Goal: Navigation & Orientation: Find specific page/section

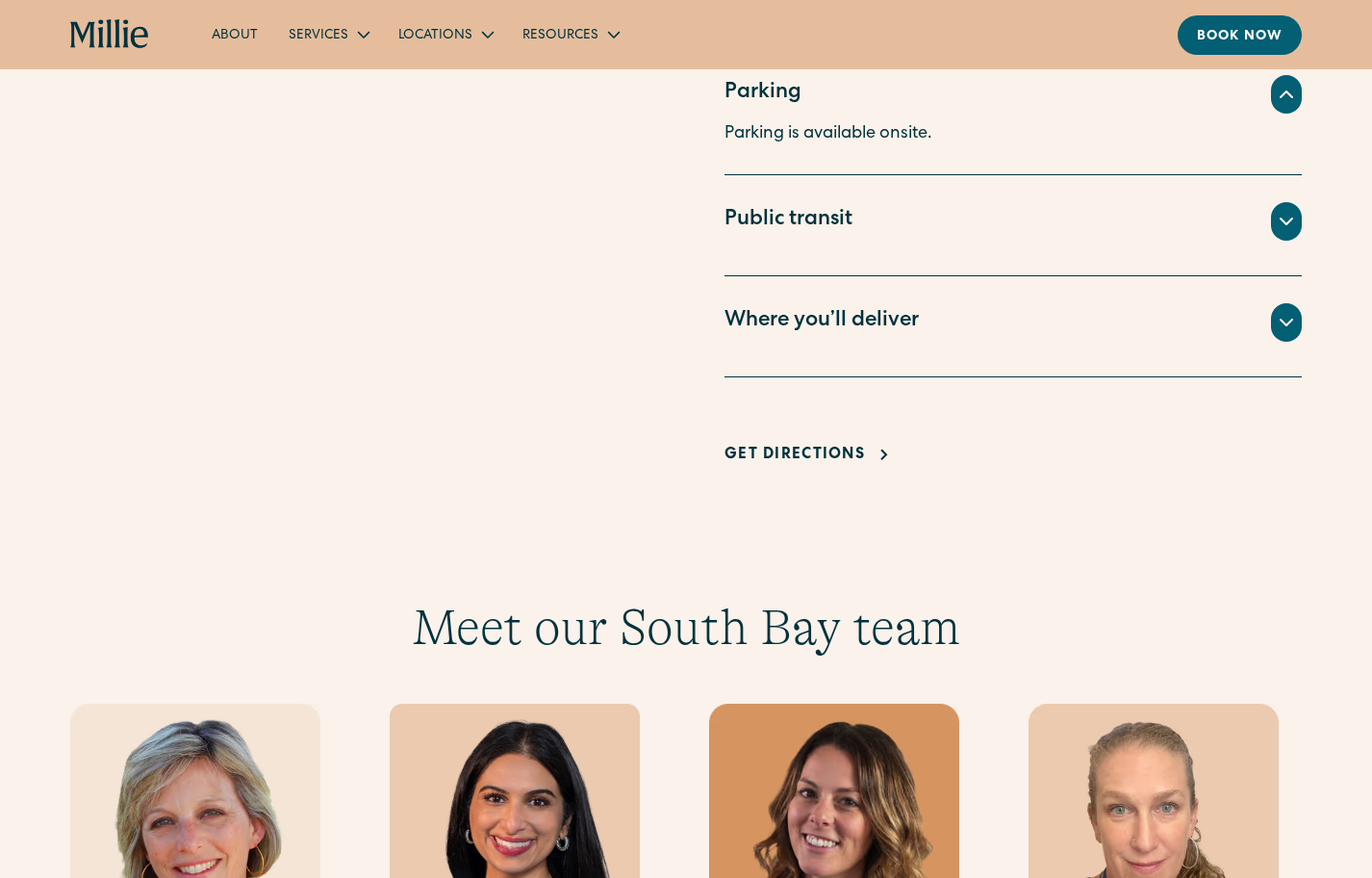
scroll to position [1381, 0]
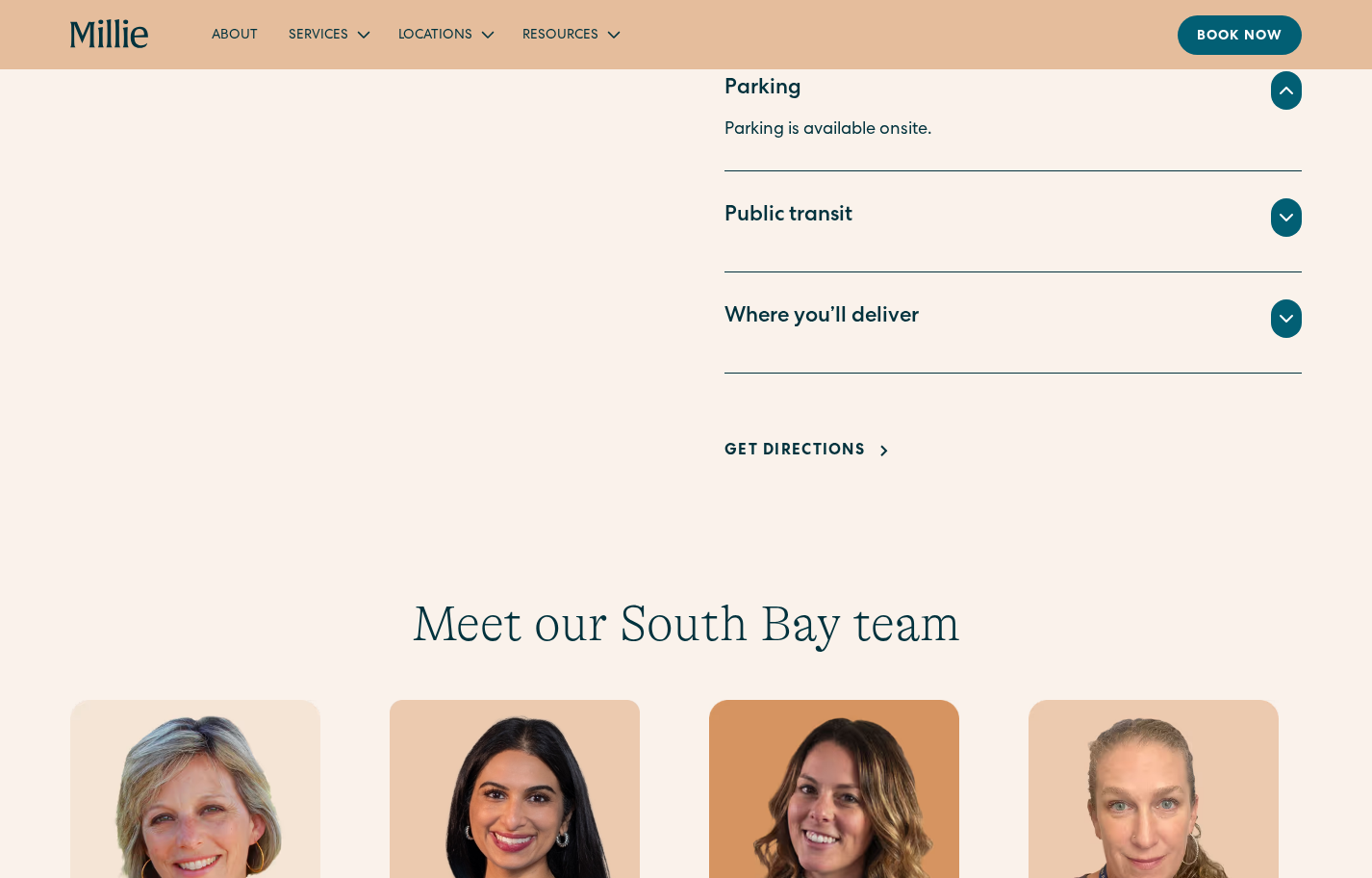
click at [916, 314] on div "Where you’ll deliver" at bounding box center [822, 318] width 195 height 31
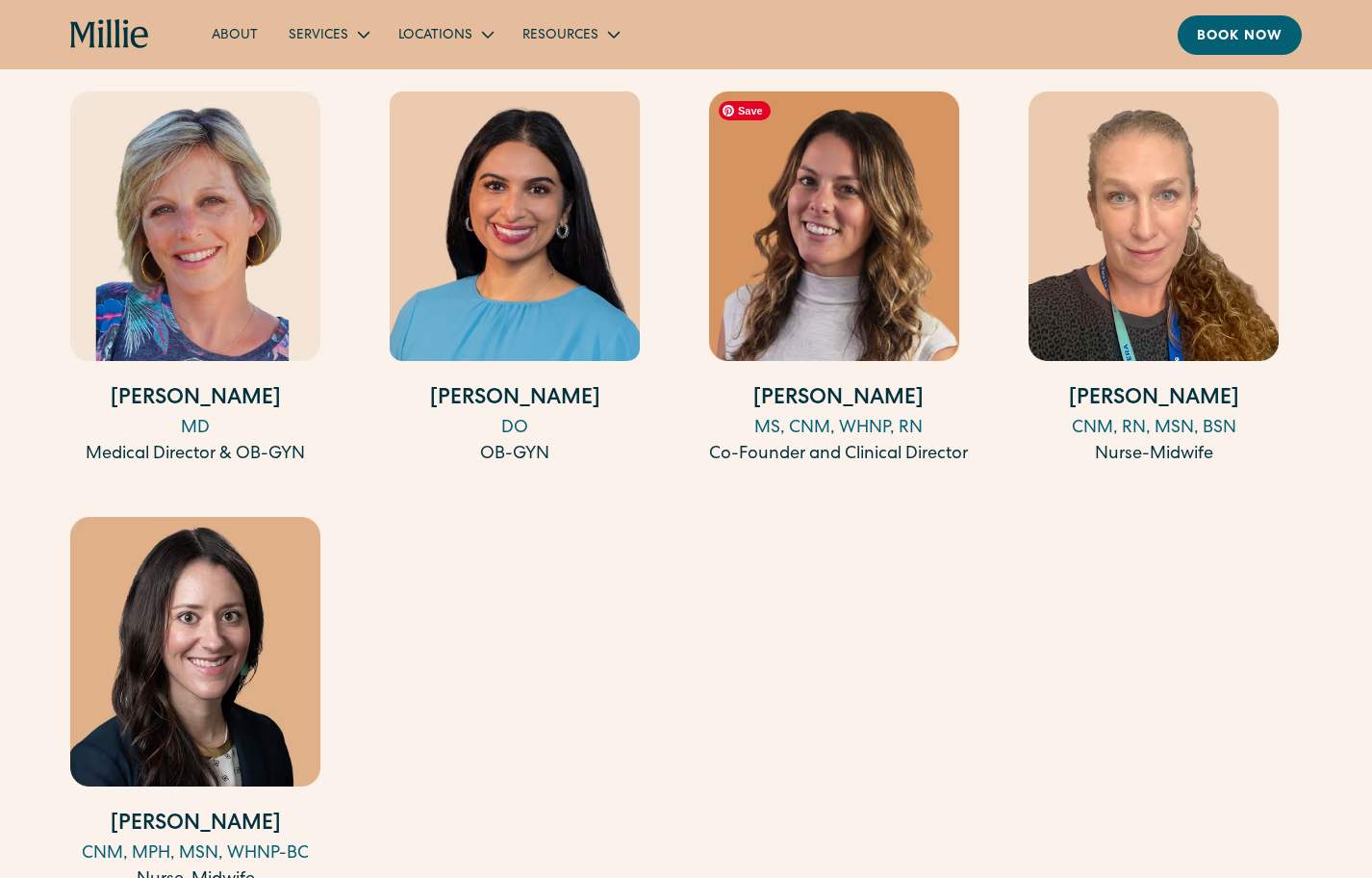
scroll to position [2017, 0]
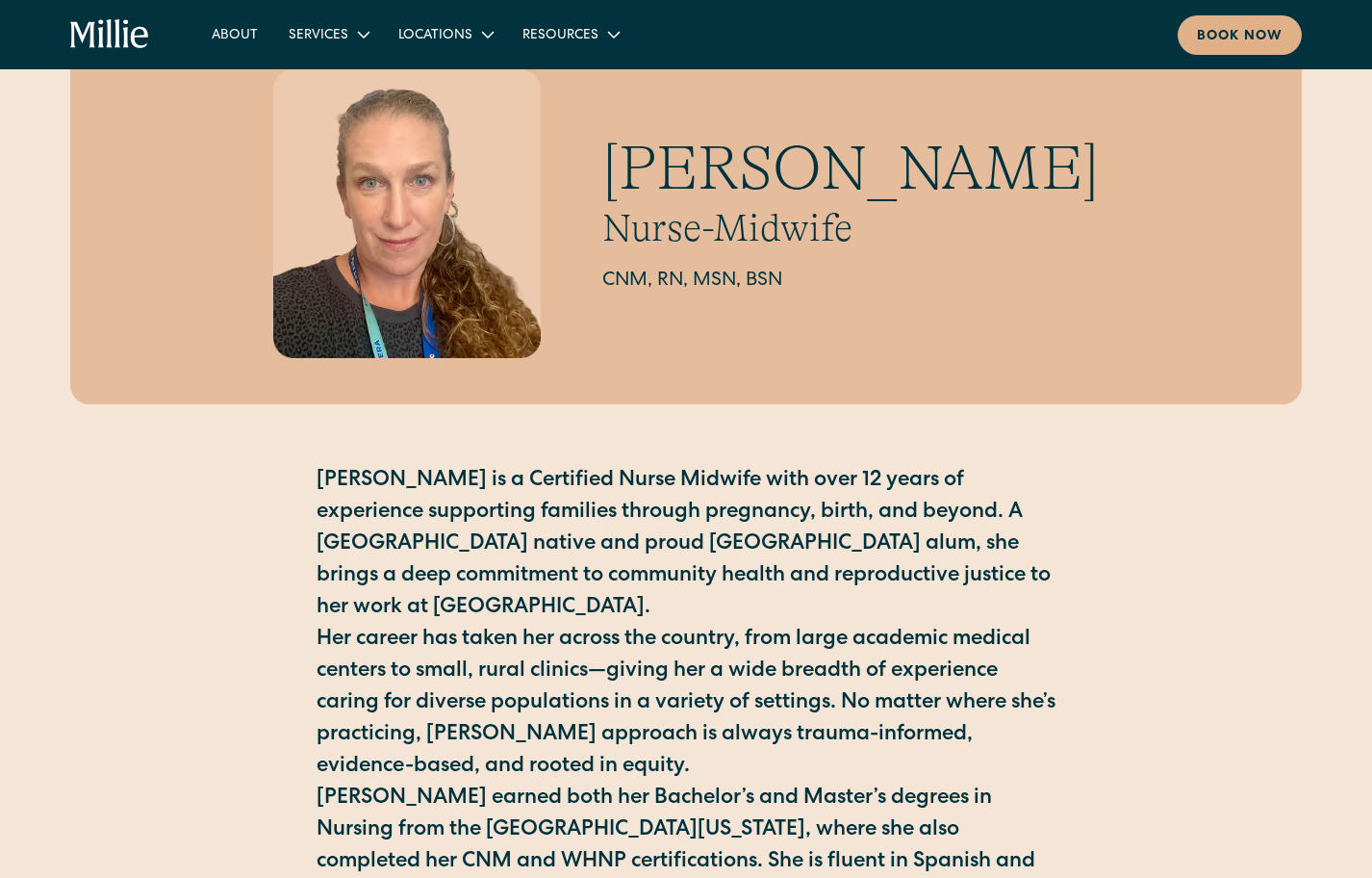
scroll to position [104, 0]
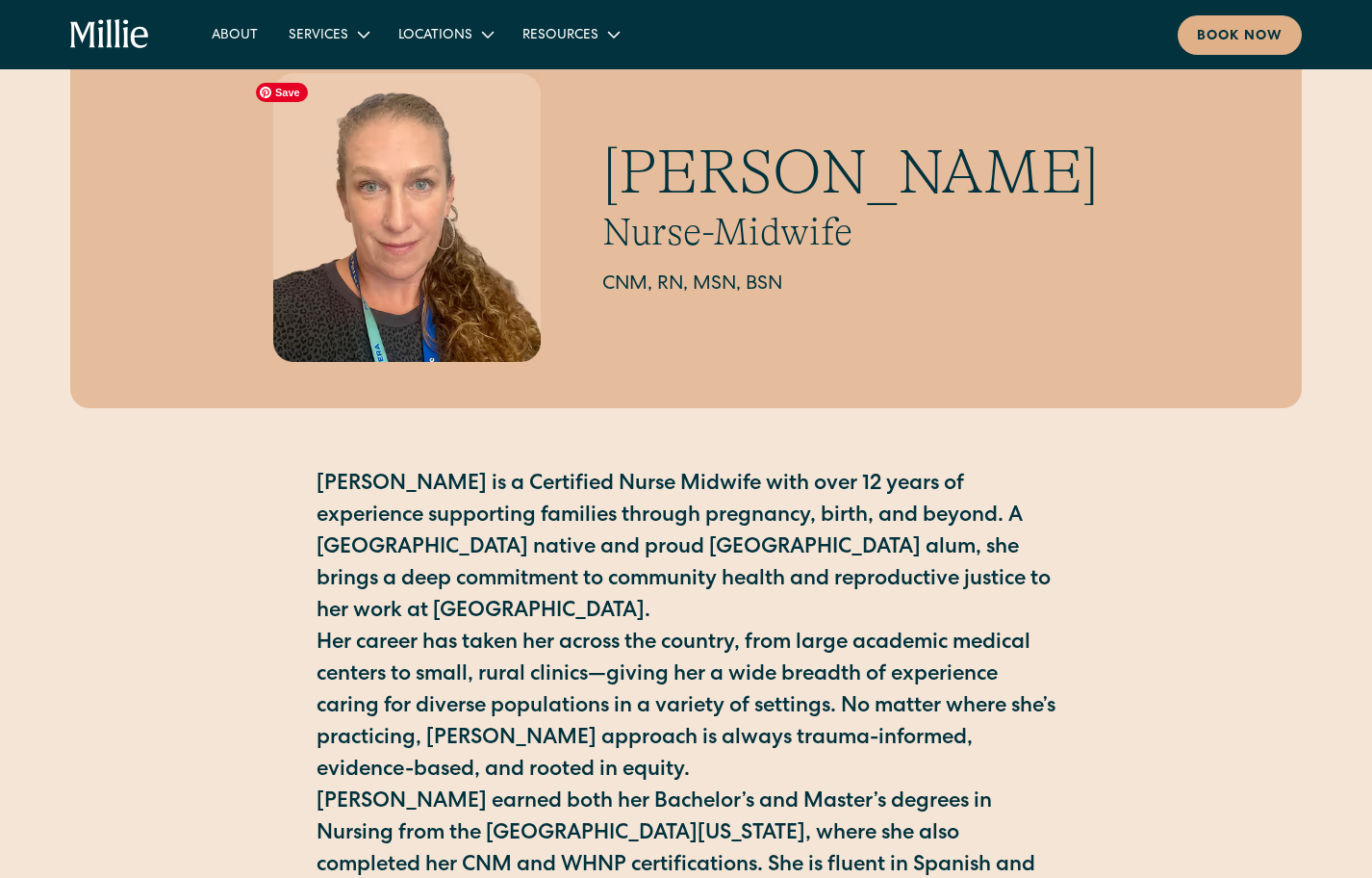
click at [301, 167] on img at bounding box center [407, 217] width 268 height 289
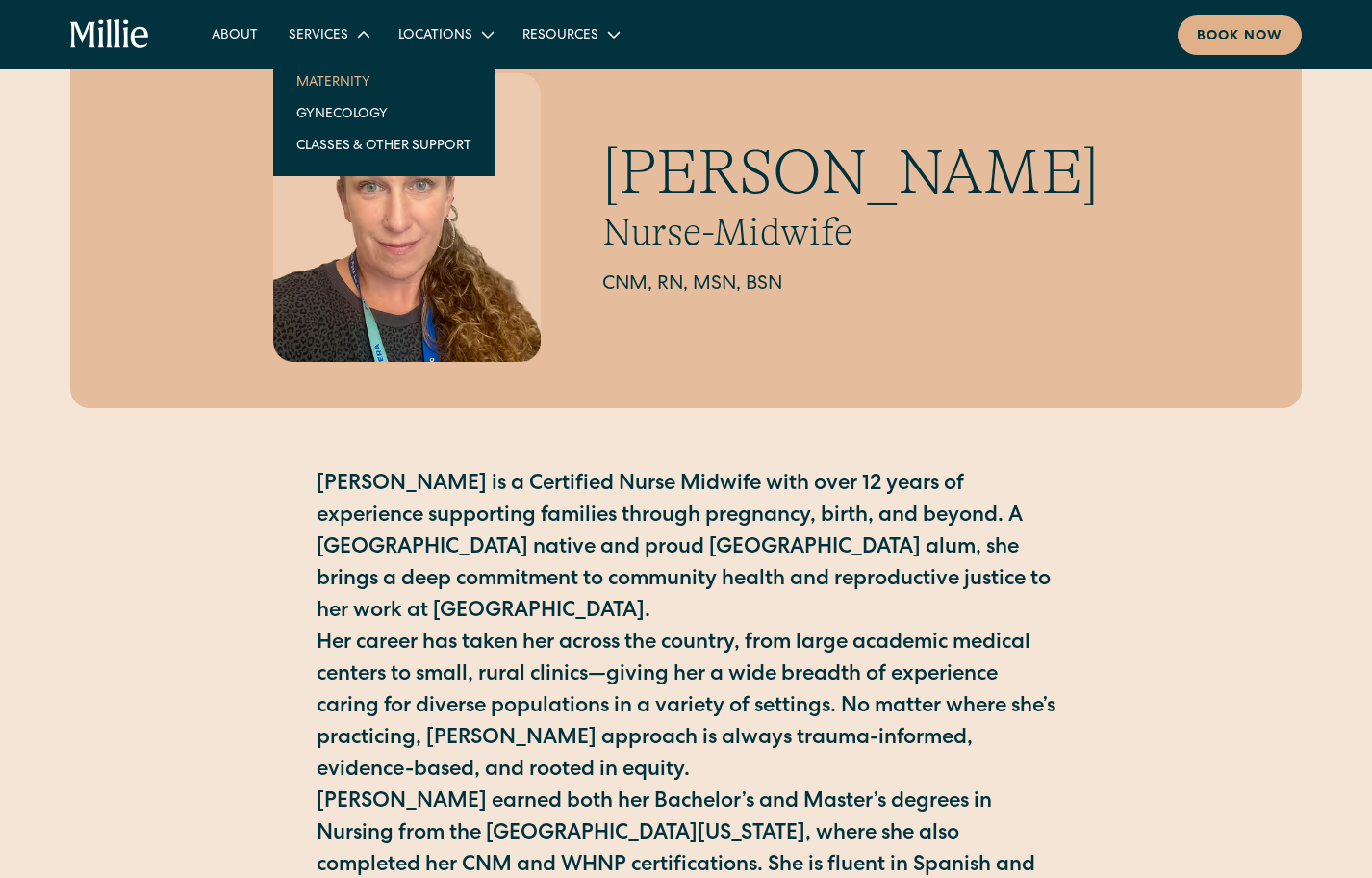
click at [309, 79] on link "Maternity" at bounding box center [384, 82] width 206 height 31
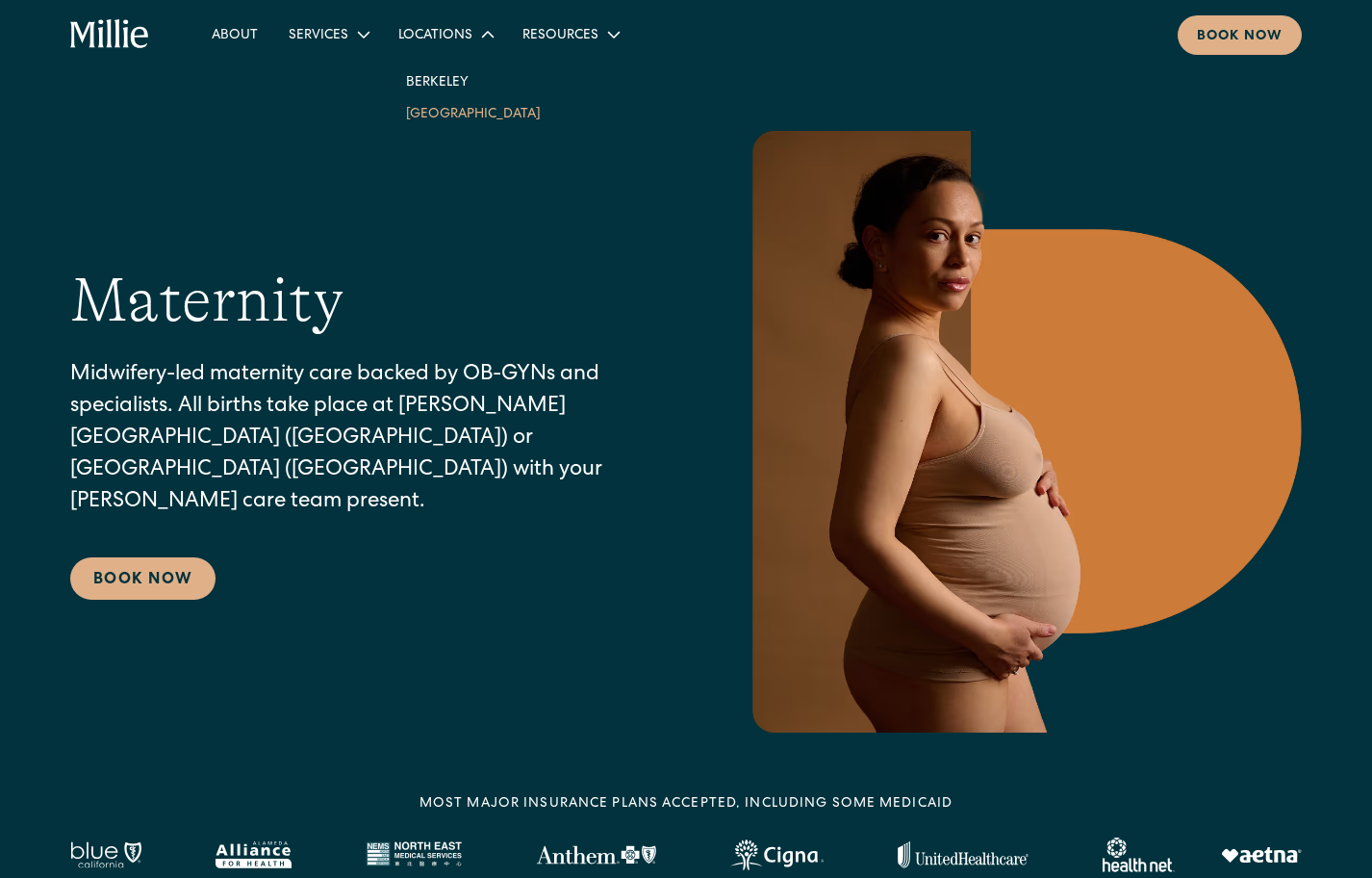
click at [438, 115] on link "[GEOGRAPHIC_DATA]" at bounding box center [474, 113] width 165 height 31
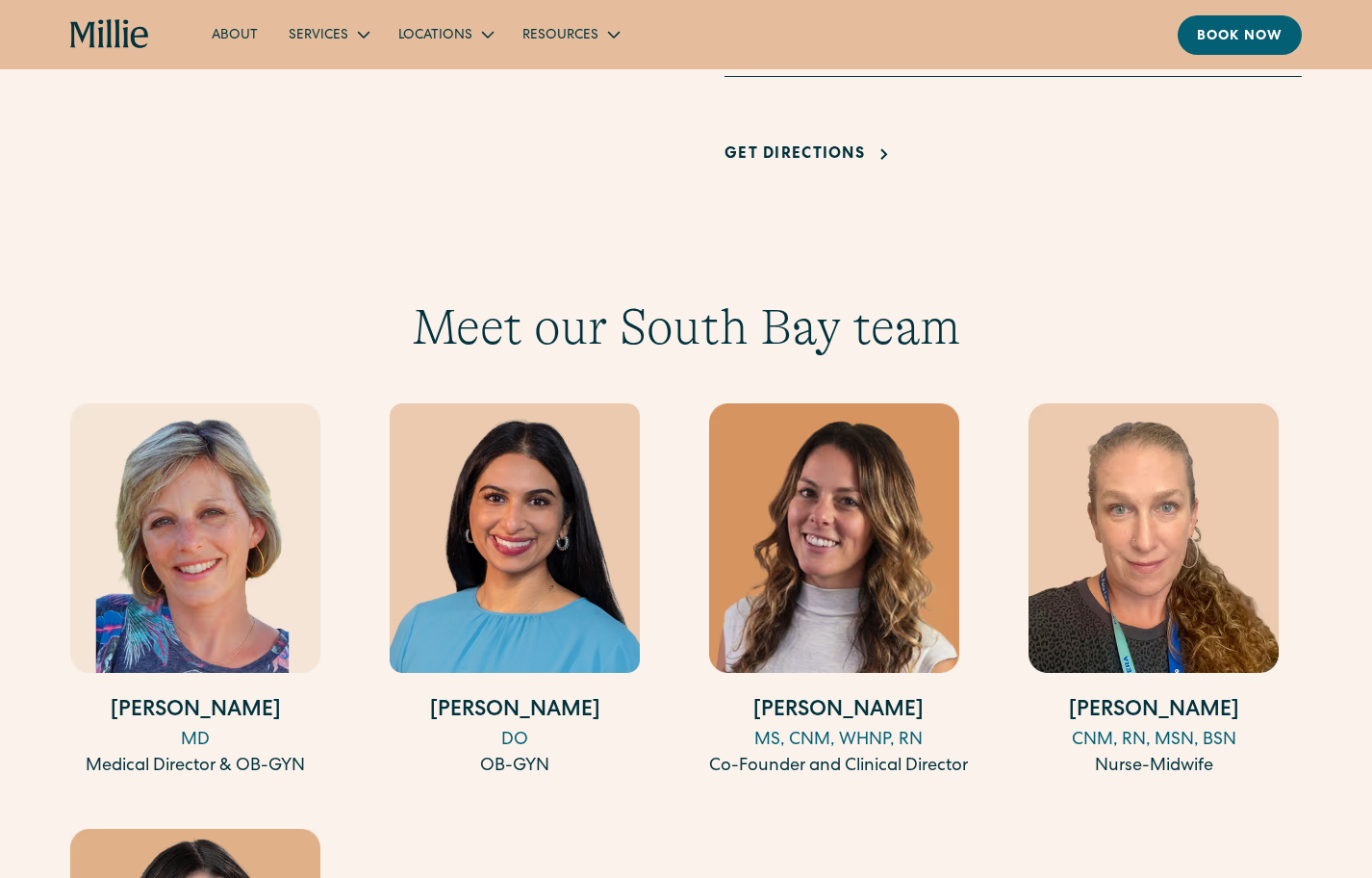
scroll to position [2007, 0]
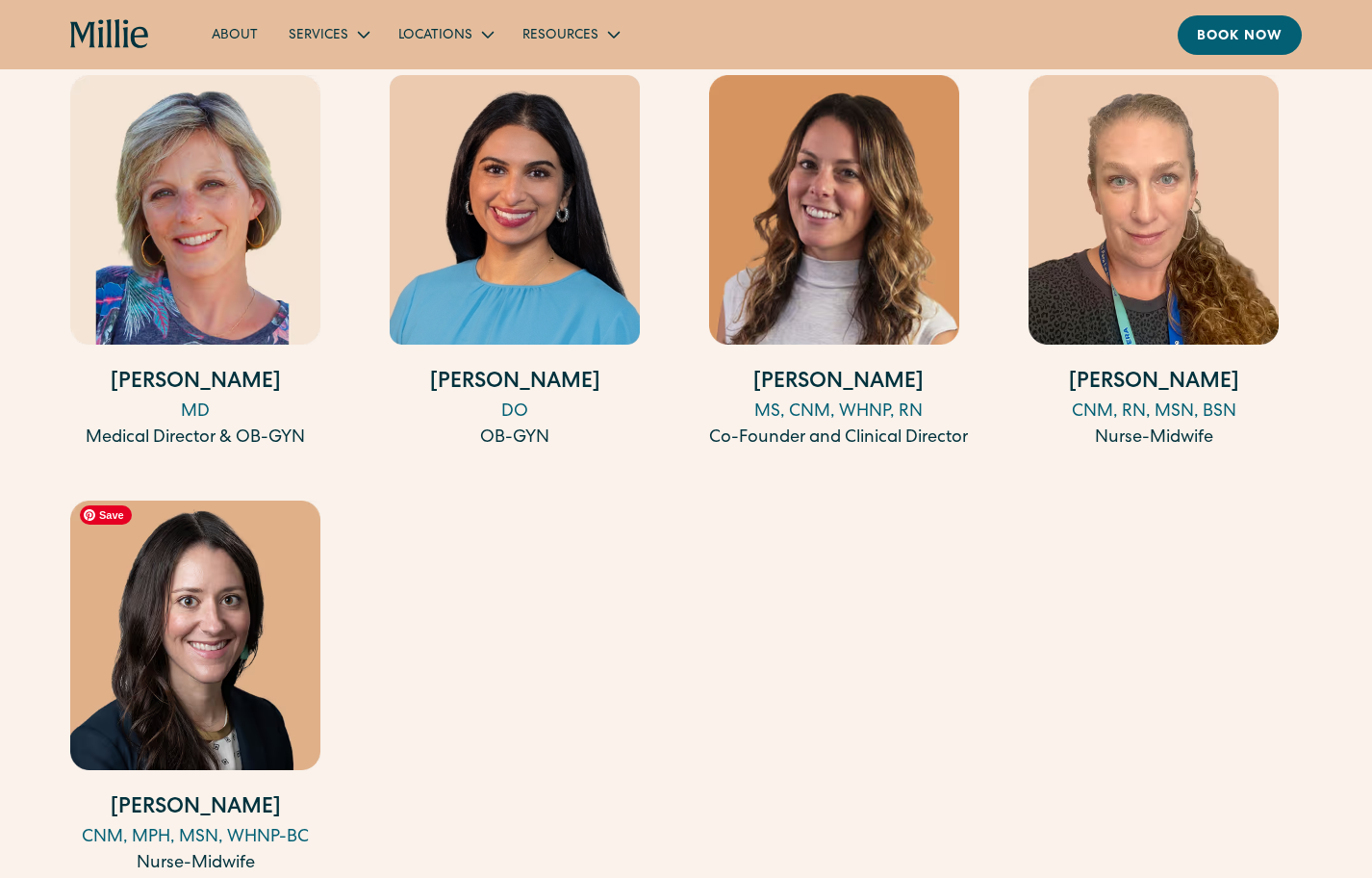
click at [259, 596] on img at bounding box center [195, 635] width 251 height 269
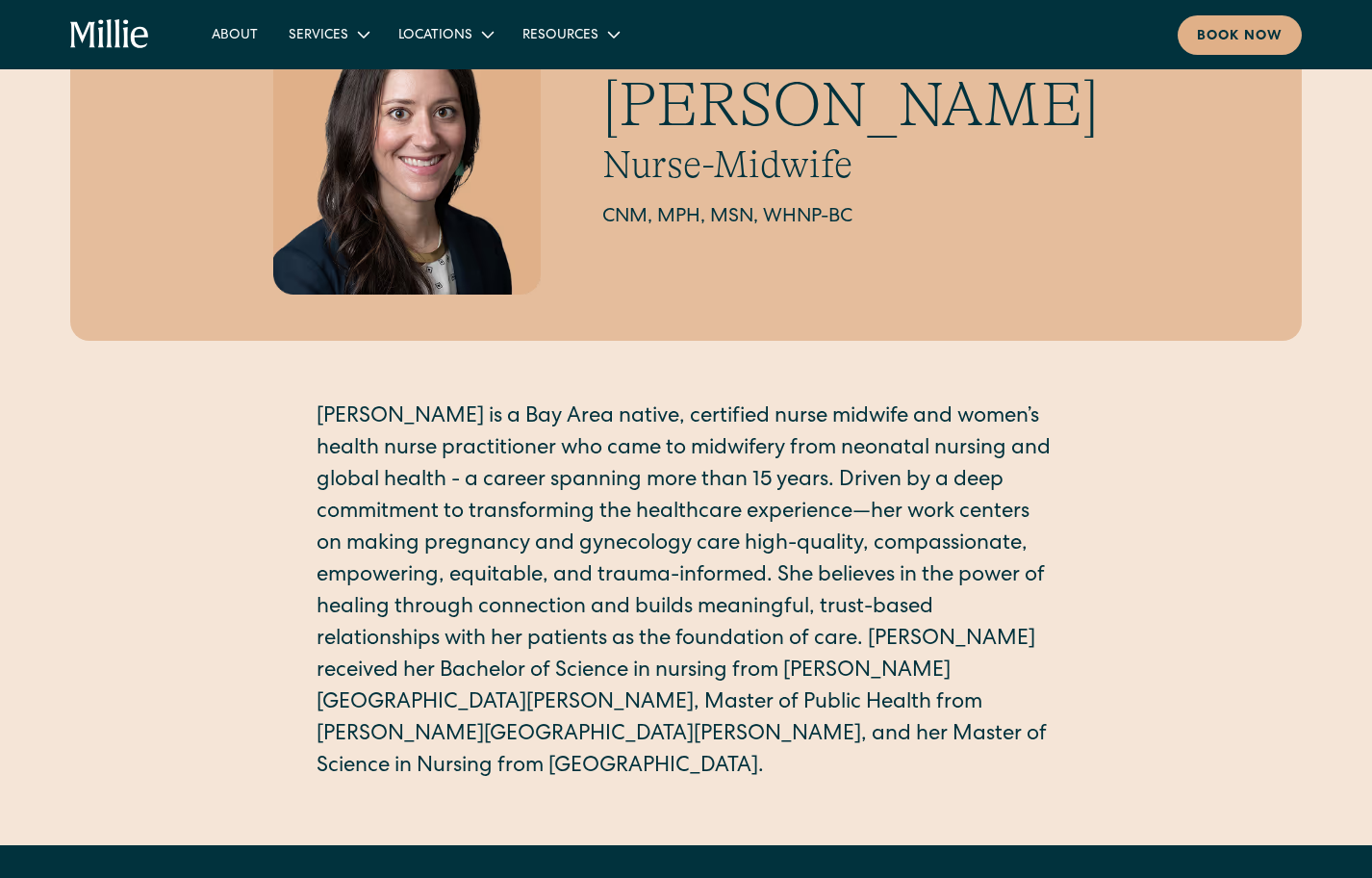
scroll to position [129, 0]
